Goal: Communication & Community: Answer question/provide support

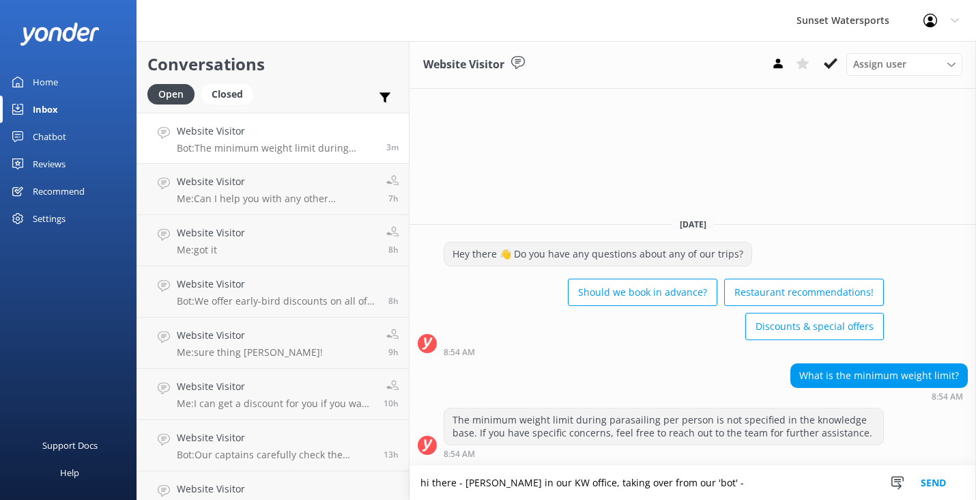
type textarea "hi there - [PERSON_NAME] in our KW office, taking over from our 'bot' -"
click at [935, 479] on button "Send" at bounding box center [933, 482] width 51 height 34
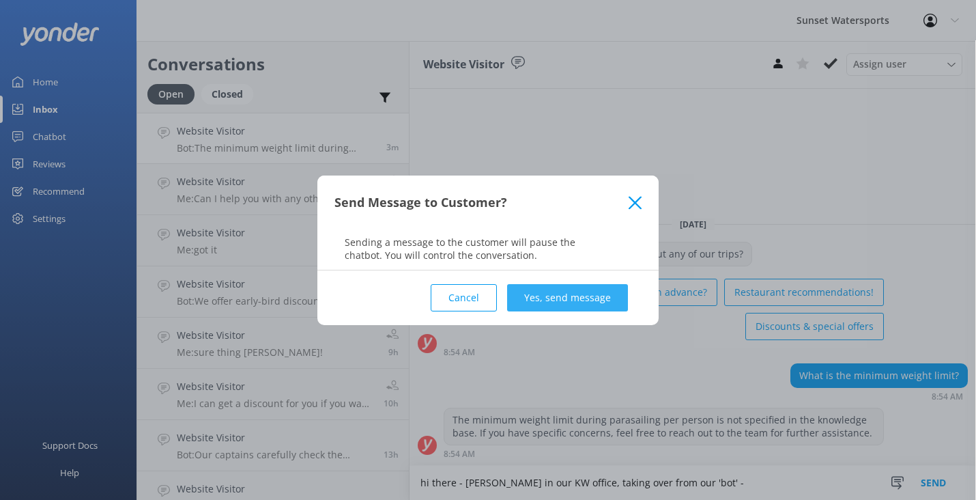
click at [594, 302] on button "Yes, send message" at bounding box center [567, 297] width 121 height 27
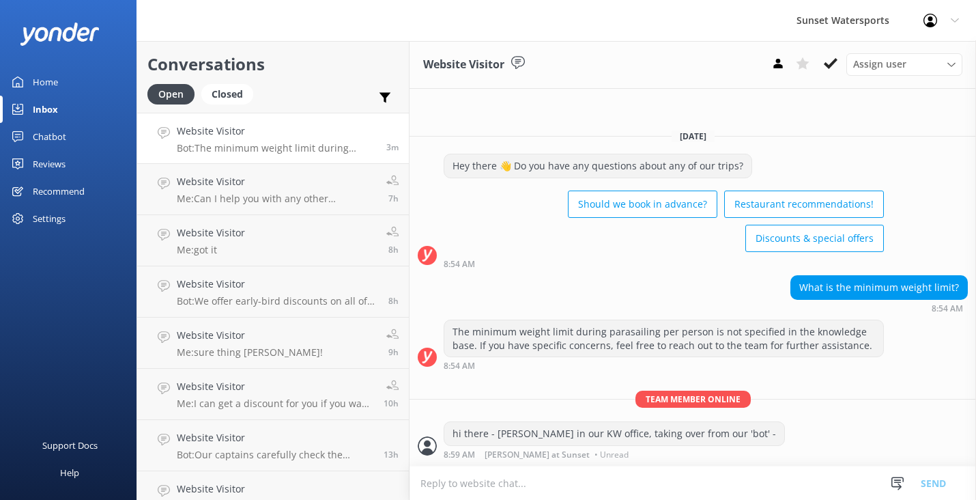
click at [465, 487] on textarea at bounding box center [692, 482] width 566 height 33
type textarea "what trip are you looking to do?"
click at [943, 485] on button "Send" at bounding box center [933, 482] width 51 height 34
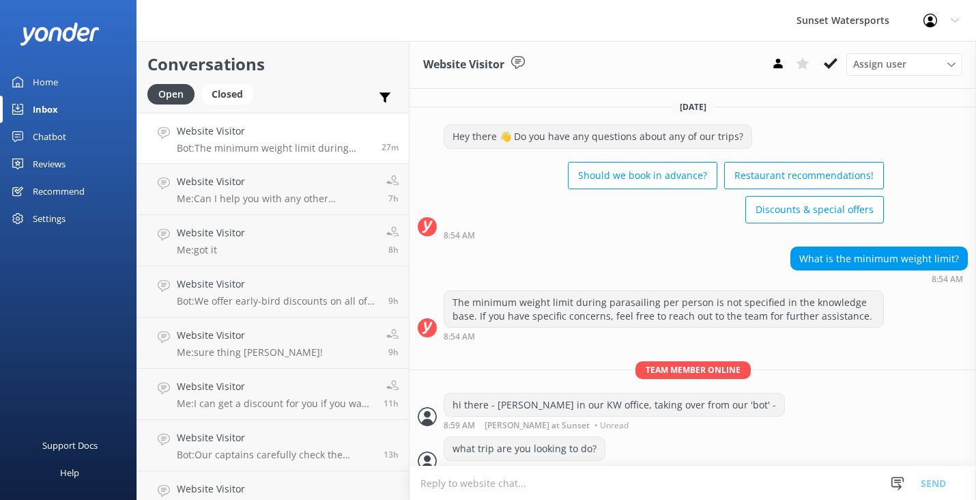
scroll to position [14, 0]
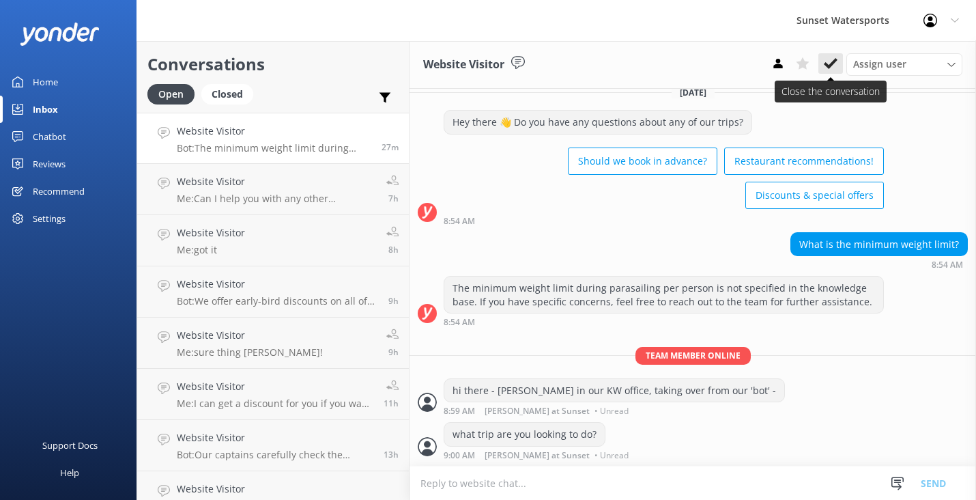
click at [838, 65] on button at bounding box center [830, 63] width 25 height 20
